Goal: Transaction & Acquisition: Obtain resource

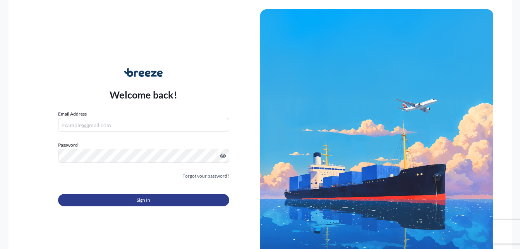
type input "[PERSON_NAME][EMAIL_ADDRESS][PERSON_NAME][DOMAIN_NAME]"
click at [122, 198] on button "Sign In" at bounding box center [143, 200] width 171 height 12
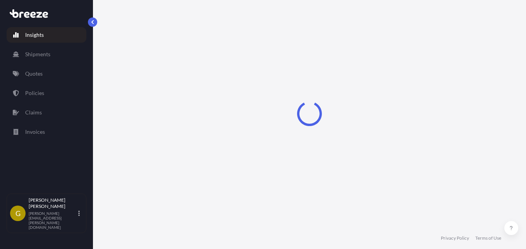
select select "2025"
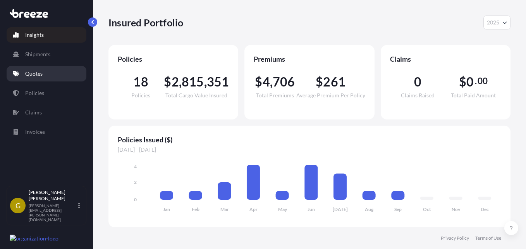
click at [50, 75] on link "Quotes" at bounding box center [47, 73] width 80 height 15
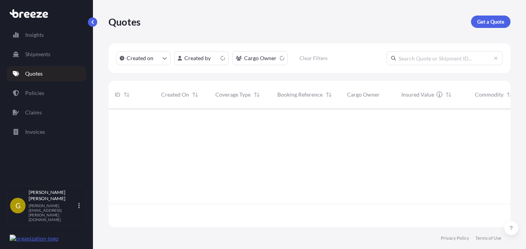
scroll to position [117, 396]
click at [480, 26] on link "Get a Quote" at bounding box center [491, 21] width 40 height 12
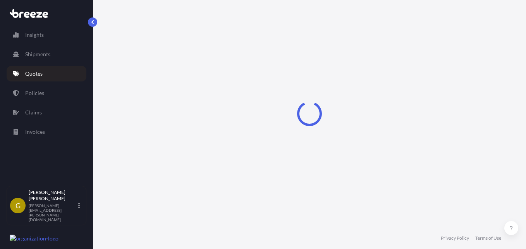
scroll to position [12, 0]
select select "Sea"
select select "1"
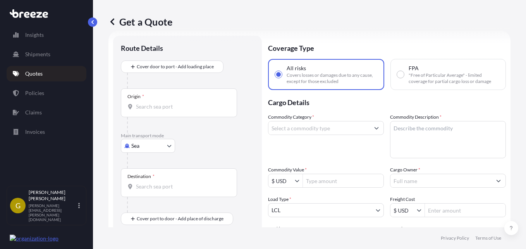
click at [161, 108] on input "Origin *" at bounding box center [181, 107] width 91 height 8
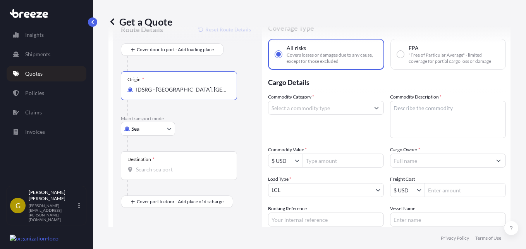
scroll to position [51, 0]
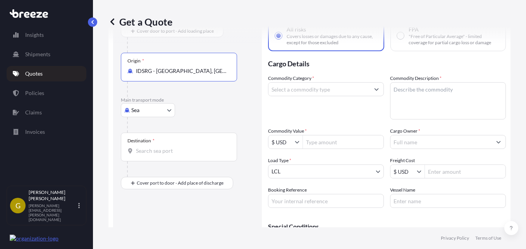
type input "IDSRG - [GEOGRAPHIC_DATA], [GEOGRAPHIC_DATA]"
click at [151, 154] on input "Destination *" at bounding box center [181, 151] width 91 height 8
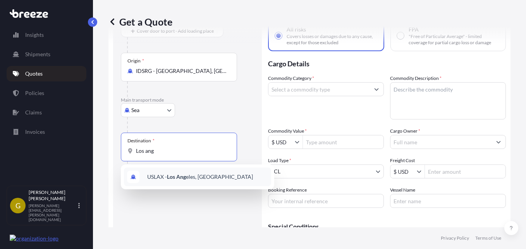
click at [193, 177] on span "USLAX - Los Ang eles, [GEOGRAPHIC_DATA]" at bounding box center [200, 177] width 106 height 8
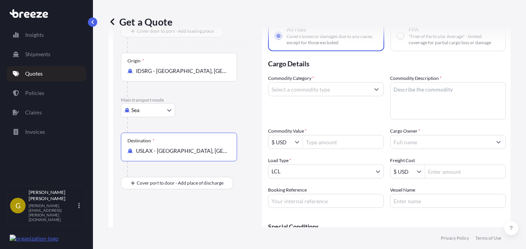
type input "USLAX - [GEOGRAPHIC_DATA], [GEOGRAPHIC_DATA]"
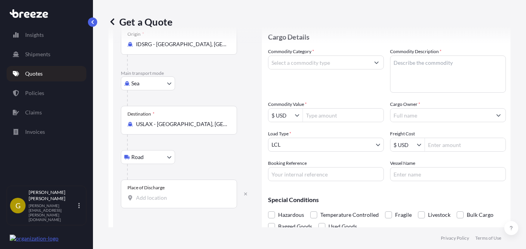
scroll to position [90, 0]
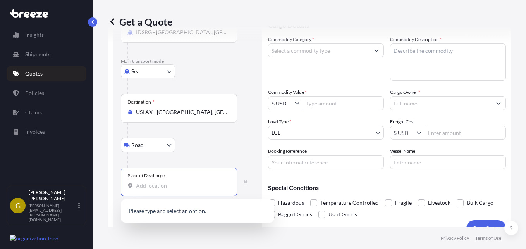
click at [166, 184] on input "Place of Discharge" at bounding box center [181, 186] width 91 height 8
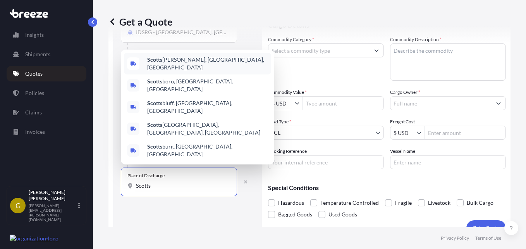
click at [172, 71] on span "[PERSON_NAME], [GEOGRAPHIC_DATA], [GEOGRAPHIC_DATA]" at bounding box center [207, 63] width 121 height 15
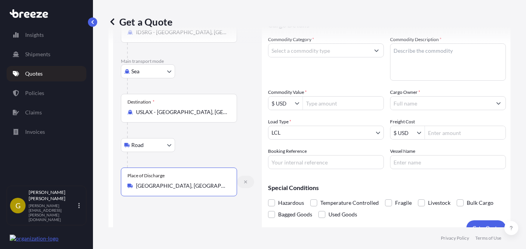
scroll to position [51, 0]
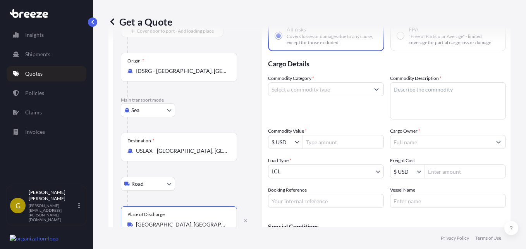
type input "[GEOGRAPHIC_DATA], [GEOGRAPHIC_DATA], [GEOGRAPHIC_DATA]"
click at [324, 91] on input "Commodity Category *" at bounding box center [319, 89] width 101 height 14
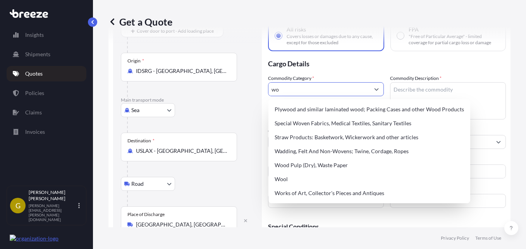
type input "w"
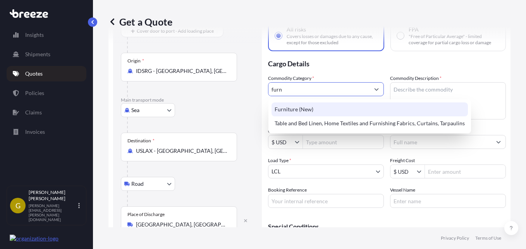
click at [314, 107] on div "Furniture (New)" at bounding box center [370, 109] width 196 height 14
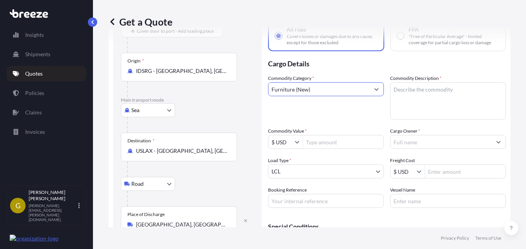
type input "Furniture (New)"
click at [411, 96] on textarea "Commodity Description *" at bounding box center [448, 100] width 116 height 37
click at [406, 105] on textarea "Commodity Description *" at bounding box center [448, 100] width 116 height 37
paste textarea "WOODEN FURNITURE"
type textarea "WOODEN FURNITURE"
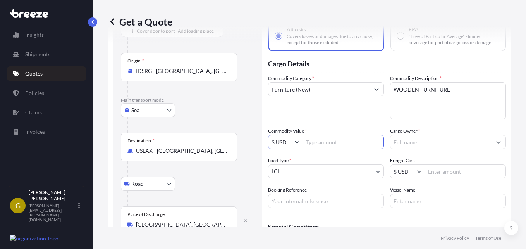
click at [343, 141] on input "Commodity Value *" at bounding box center [343, 142] width 81 height 14
click at [332, 147] on input "Commodity Value *" at bounding box center [343, 142] width 81 height 14
click at [329, 145] on input "Commodity Value *" at bounding box center [343, 142] width 81 height 14
type input "32,026"
click at [407, 142] on input "Cargo Owner *" at bounding box center [441, 142] width 101 height 14
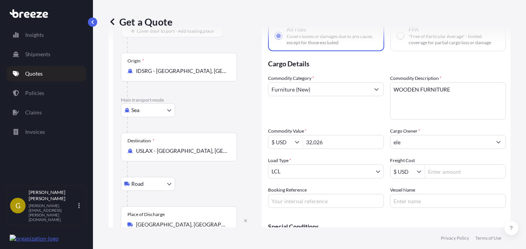
click at [407, 145] on input "ele" at bounding box center [441, 142] width 101 height 14
drag, startPoint x: 396, startPoint y: 144, endPoint x: 381, endPoint y: 145, distance: 14.4
click at [381, 145] on div "Commodity Category * Furniture (New) Commodity Description * WOODEN FURNITURE C…" at bounding box center [387, 140] width 238 height 133
paste input "Elephante SFS LLC"
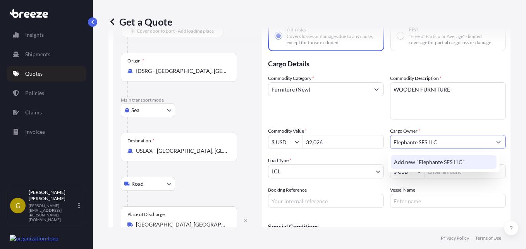
click at [405, 163] on span "Add new "Elephante SFS LLC"" at bounding box center [429, 162] width 71 height 8
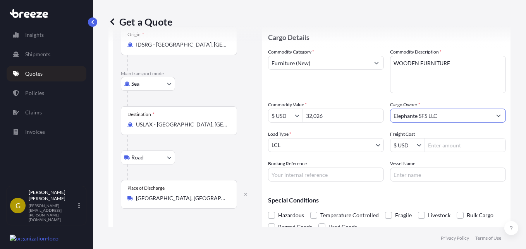
scroll to position [90, 0]
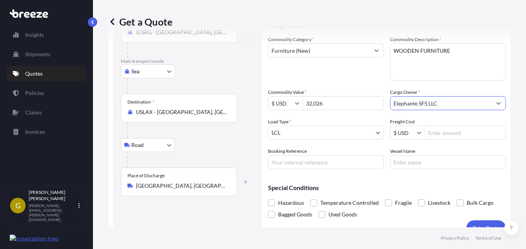
type input "Elephante SFS LLC"
click at [449, 133] on body "1 option available. Insights Shipments Quotes Policies Claims Invoices G [PERSO…" at bounding box center [263, 124] width 526 height 249
click at [449, 133] on input "Freight Cost" at bounding box center [465, 133] width 81 height 14
type input "1,898"
click at [427, 161] on input "Vessel Name" at bounding box center [448, 162] width 116 height 14
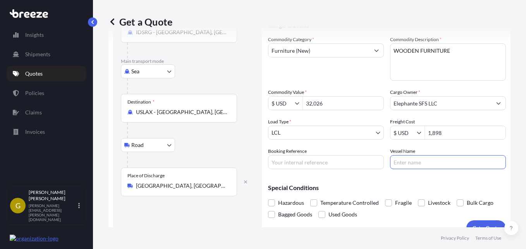
paste input "[PERSON_NAME]"
type input "[PERSON_NAME]"
click at [320, 165] on input "Booking Reference" at bounding box center [326, 162] width 116 height 14
click at [305, 162] on input "Booking Reference" at bounding box center [326, 162] width 116 height 14
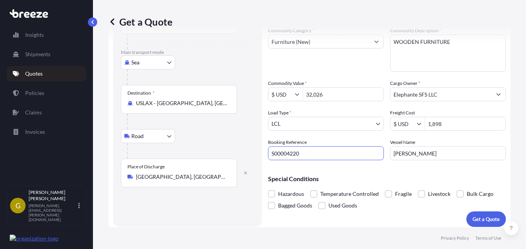
scroll to position [103, 0]
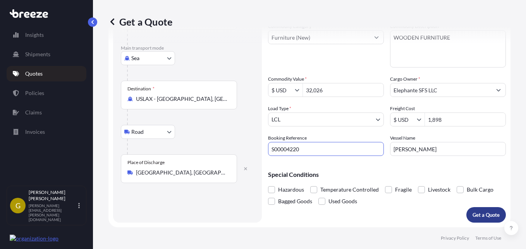
type input "S00004220"
click at [478, 214] on p "Get a Quote" at bounding box center [486, 215] width 27 height 8
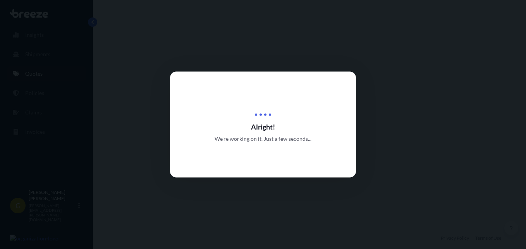
select select "Sea"
select select "Road"
select select "1"
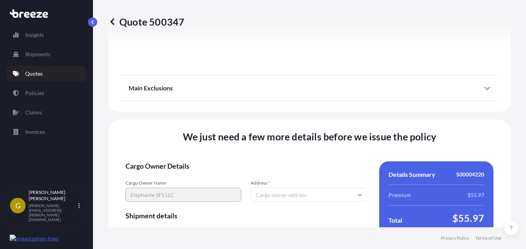
scroll to position [1109, 0]
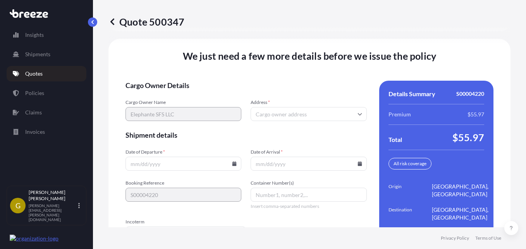
click at [281, 107] on input "Address *" at bounding box center [309, 114] width 116 height 14
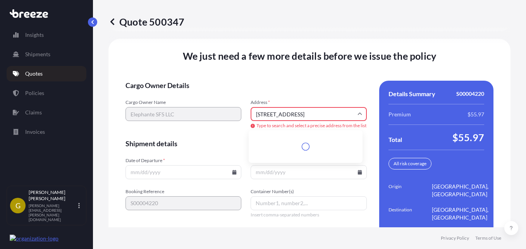
scroll to position [1116, 0]
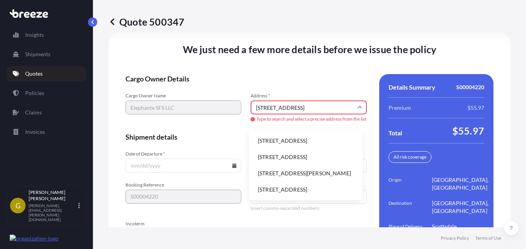
click at [315, 144] on li "[STREET_ADDRESS]" at bounding box center [306, 140] width 108 height 15
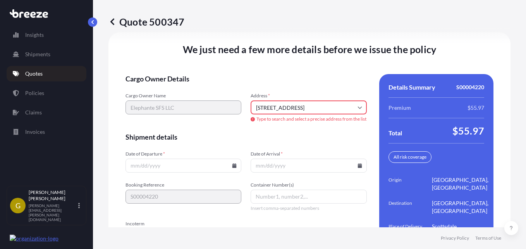
type input "[STREET_ADDRESS]"
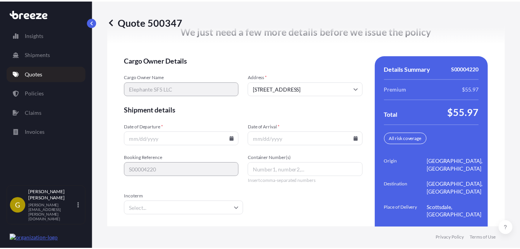
scroll to position [1148, 0]
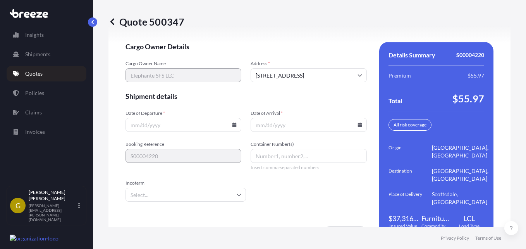
click at [234, 121] on input "Date of Departure *" at bounding box center [184, 125] width 116 height 14
click at [232, 119] on div at bounding box center [184, 125] width 116 height 14
click at [180, 118] on input "Date of Departure *" at bounding box center [184, 125] width 116 height 14
click at [232, 122] on icon at bounding box center [234, 124] width 4 height 5
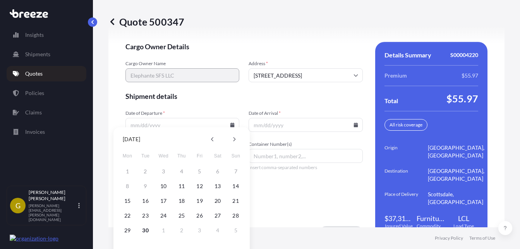
scroll to position [1156, 0]
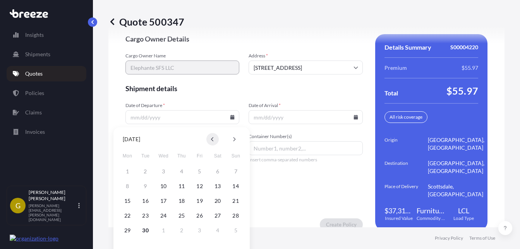
click at [214, 142] on button at bounding box center [213, 139] width 12 height 12
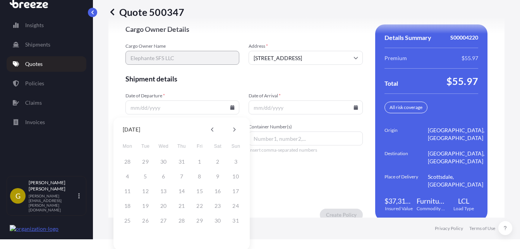
scroll to position [14, 0]
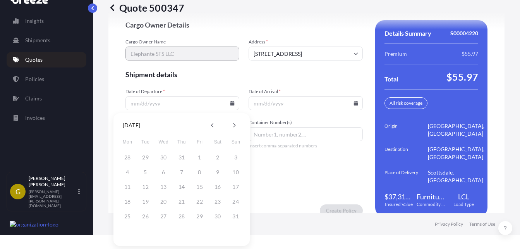
click at [181, 177] on div "4 5 6 7 8 9 10" at bounding box center [182, 172] width 124 height 14
click at [233, 124] on icon at bounding box center [234, 125] width 3 height 5
click at [165, 173] on button "10" at bounding box center [163, 172] width 12 height 12
type input "[DATE]"
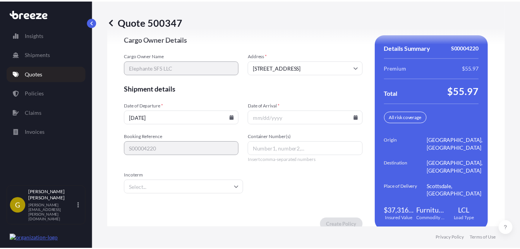
scroll to position [1148, 0]
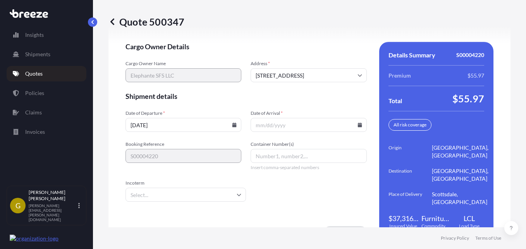
click at [358, 122] on icon at bounding box center [360, 124] width 4 height 5
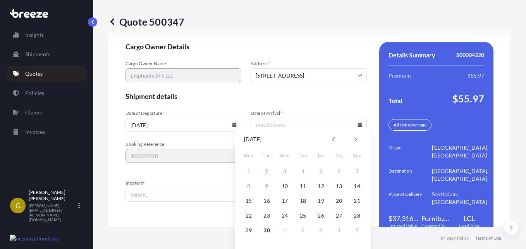
scroll to position [1156, 0]
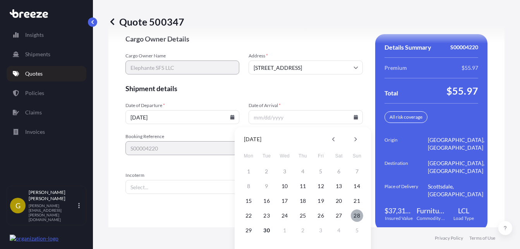
click at [355, 217] on button "28" at bounding box center [357, 215] width 12 height 12
type input "[DATE]"
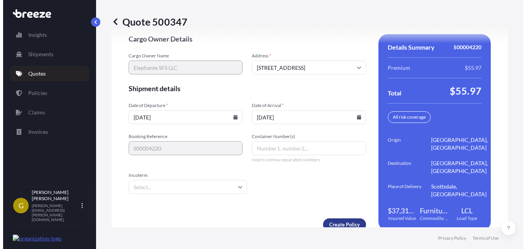
scroll to position [1148, 0]
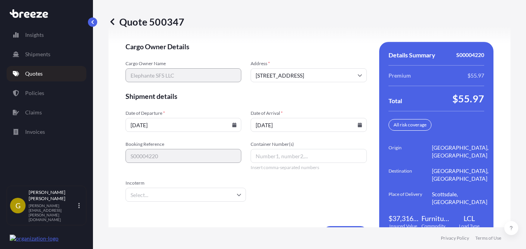
click at [272, 201] on form "Cargo Owner Details Cargo Owner Name Elephante SFS LLC Address * [STREET_ADDRES…" at bounding box center [246, 140] width 241 height 196
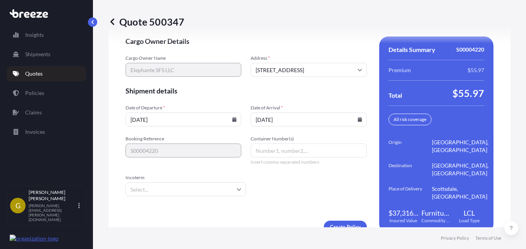
scroll to position [1155, 0]
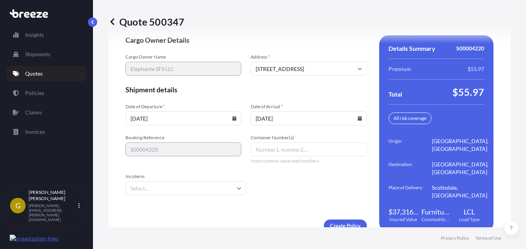
click at [272, 146] on input "Container Number(s)" at bounding box center [309, 149] width 116 height 14
paste input "MSKU5899384"
type input "MSKU5899384"
click at [153, 181] on input "Incoterm" at bounding box center [186, 188] width 121 height 14
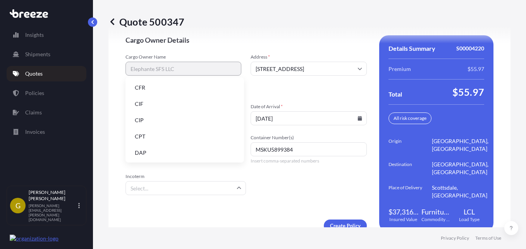
type input "e"
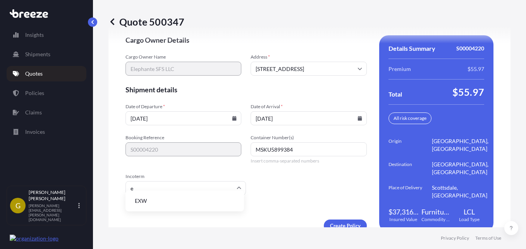
click at [150, 202] on li "EXW" at bounding box center [185, 200] width 112 height 15
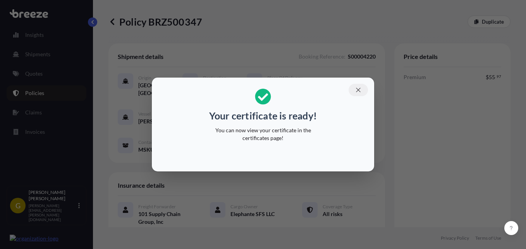
click at [359, 94] on button "button" at bounding box center [358, 90] width 19 height 12
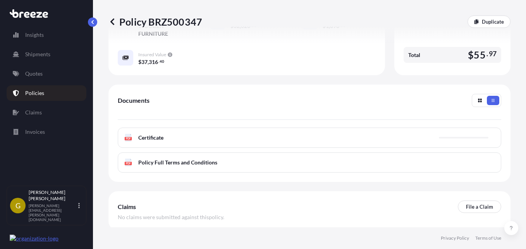
scroll to position [232, 0]
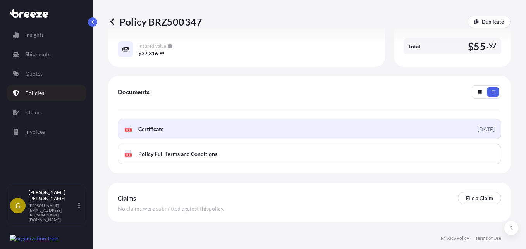
click at [162, 133] on span "Certificate" at bounding box center [150, 129] width 25 height 8
